Goal: Task Accomplishment & Management: Use online tool/utility

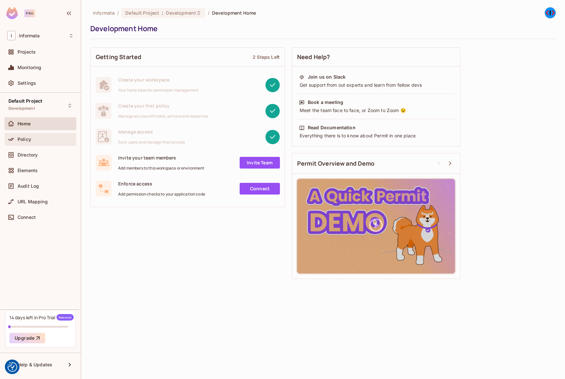
click at [32, 142] on div "Policy" at bounding box center [40, 139] width 67 height 8
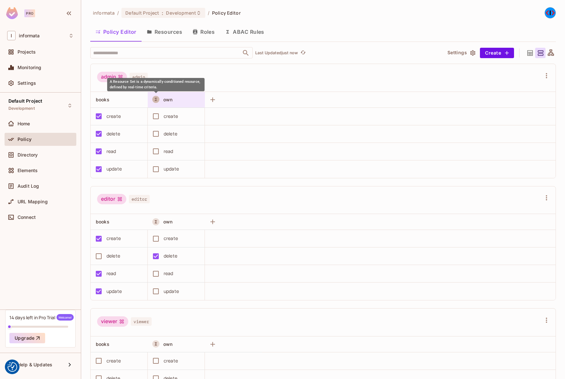
click at [156, 100] on icon "A Resource Set is a dynamically conditioned resource, defined by real-time crit…" at bounding box center [156, 99] width 2 height 3
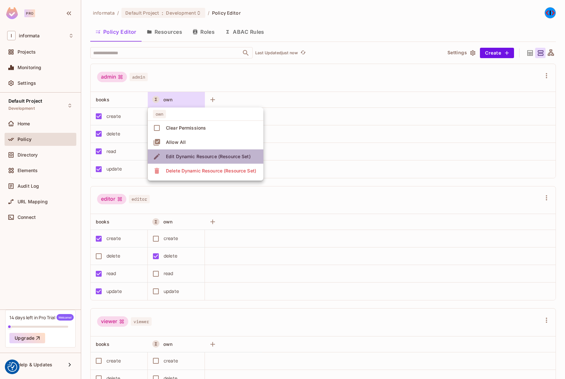
click at [186, 158] on div "Edit Dynamic Resource (Resource Set)" at bounding box center [208, 156] width 85 height 6
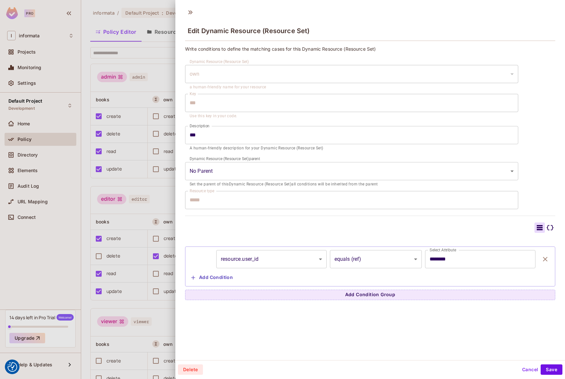
click at [380, 245] on div "**********" at bounding box center [370, 271] width 370 height 57
click at [378, 251] on body "We use cookies to enhance your browsing experience, serve personalized ads or c…" at bounding box center [282, 189] width 565 height 379
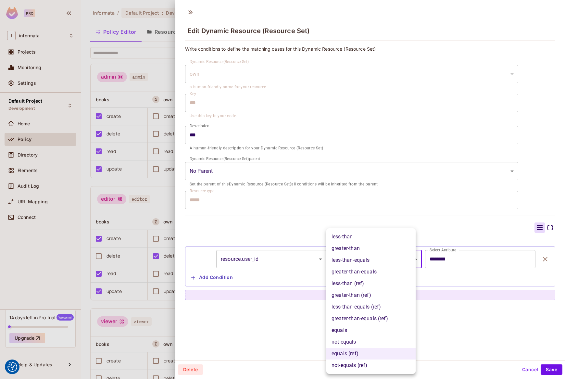
click at [494, 343] on div at bounding box center [282, 189] width 565 height 379
click at [390, 253] on body "We use cookies to enhance your browsing experience, serve personalized ads or c…" at bounding box center [282, 189] width 565 height 379
click at [472, 336] on div at bounding box center [282, 189] width 565 height 379
